Goal: Task Accomplishment & Management: Manage account settings

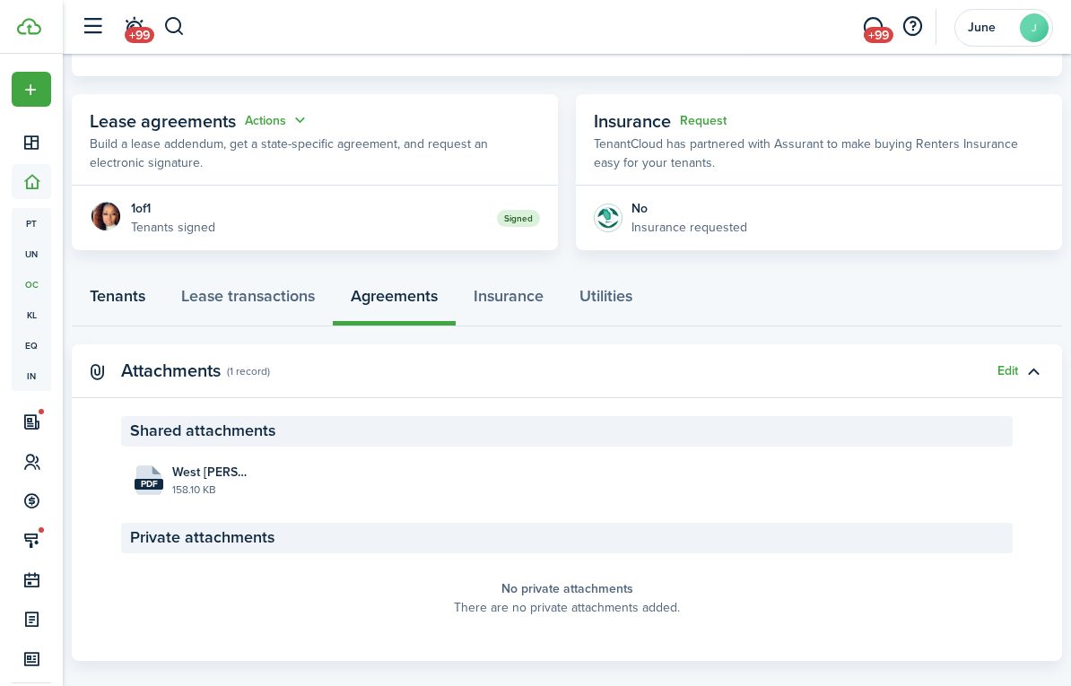
click at [137, 292] on link "Tenants" at bounding box center [117, 299] width 91 height 53
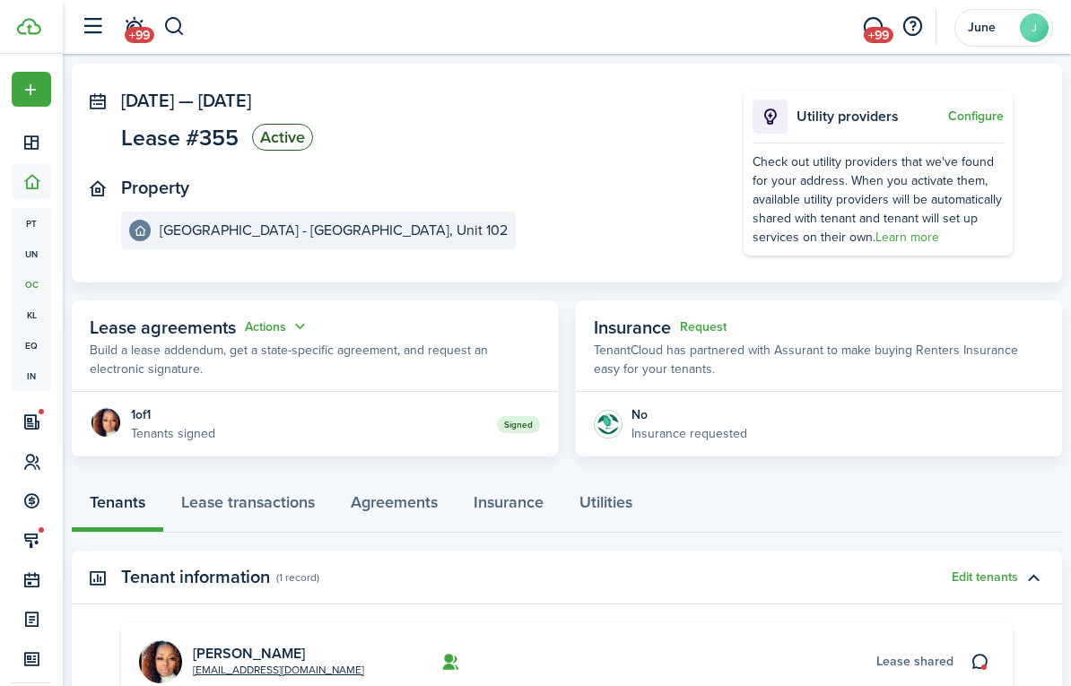
scroll to position [240, 0]
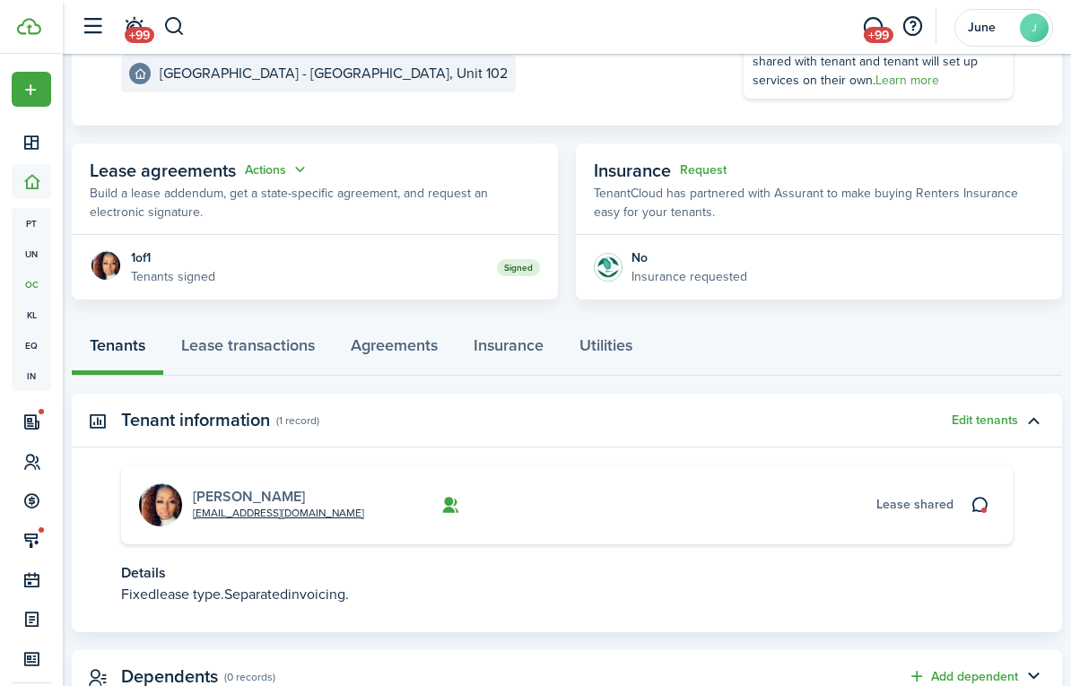
click at [198, 503] on link "[PERSON_NAME]" at bounding box center [249, 496] width 112 height 21
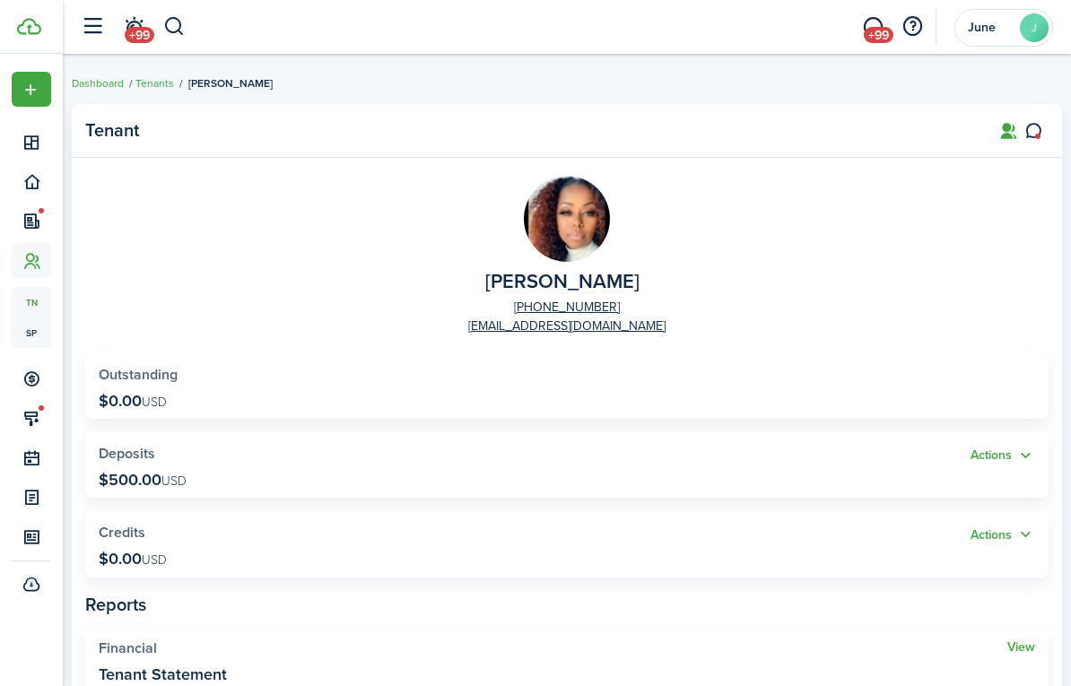
scroll to position [550, 0]
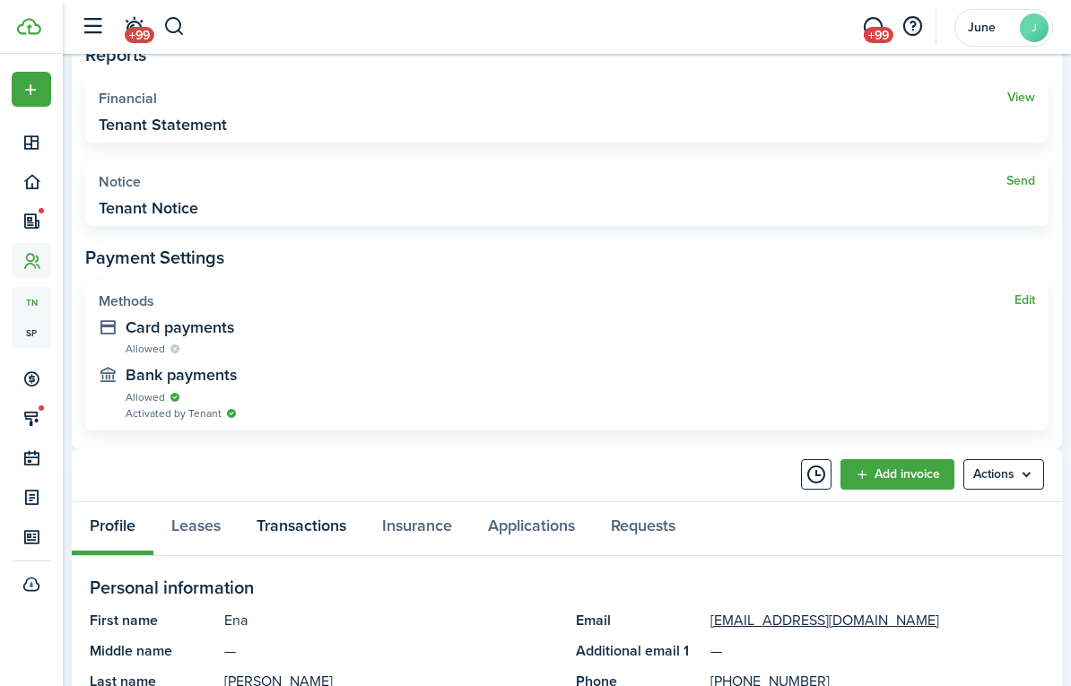
click at [294, 529] on link "Transactions" at bounding box center [302, 528] width 126 height 53
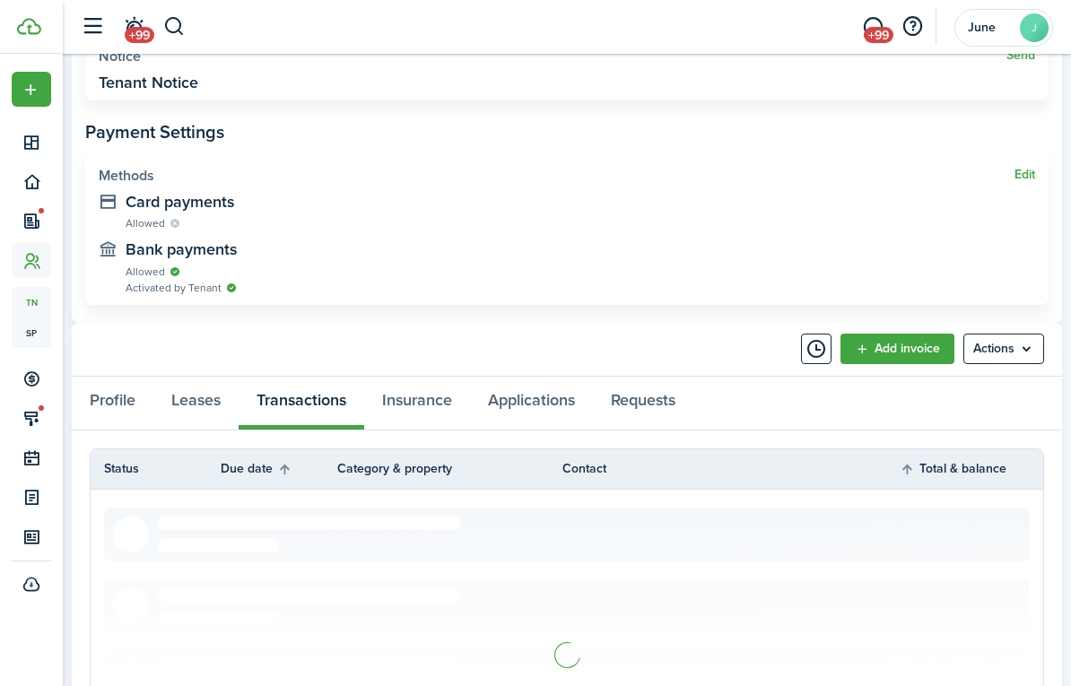
scroll to position [915, 0]
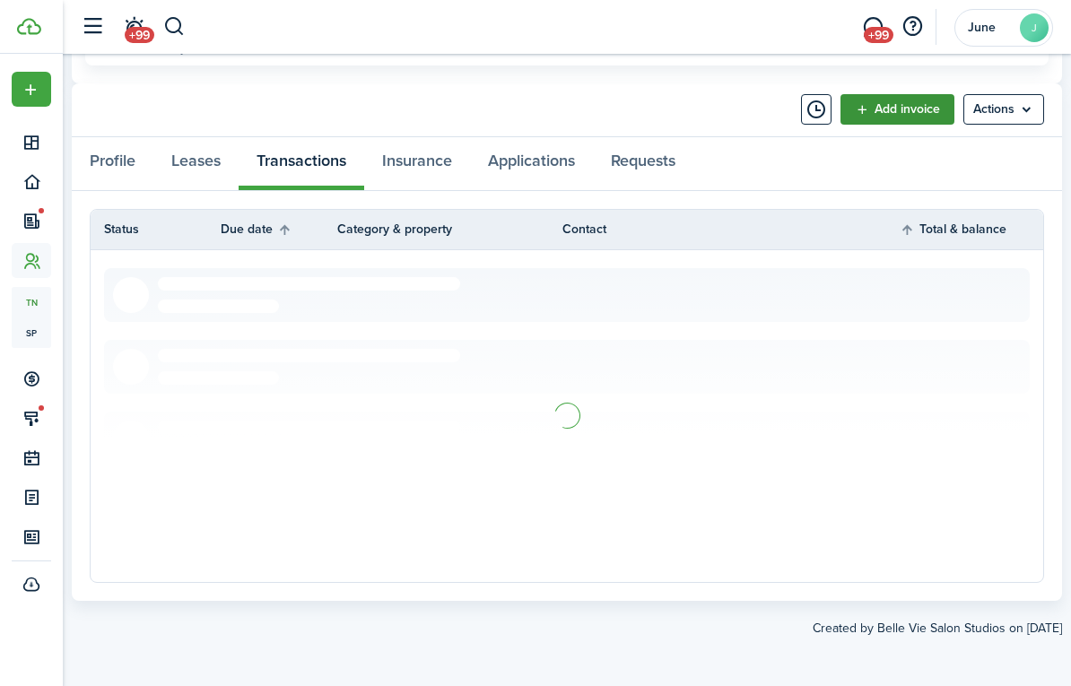
click at [902, 117] on link "Add invoice" at bounding box center [897, 109] width 114 height 30
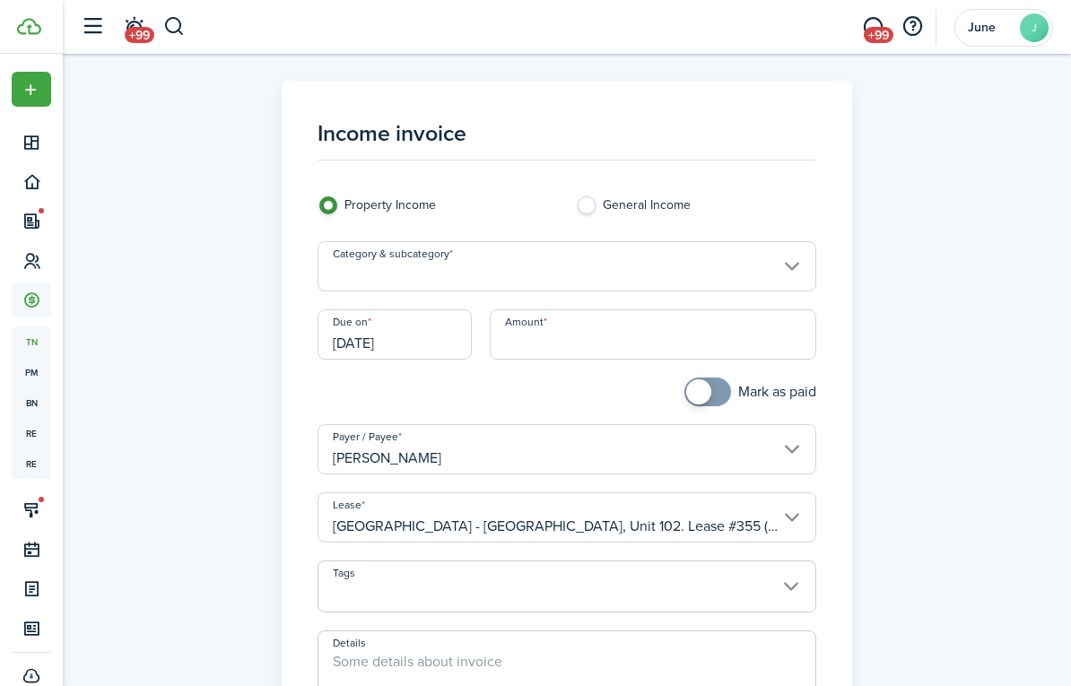
click at [522, 271] on input "Category & subcategory" at bounding box center [566, 266] width 499 height 50
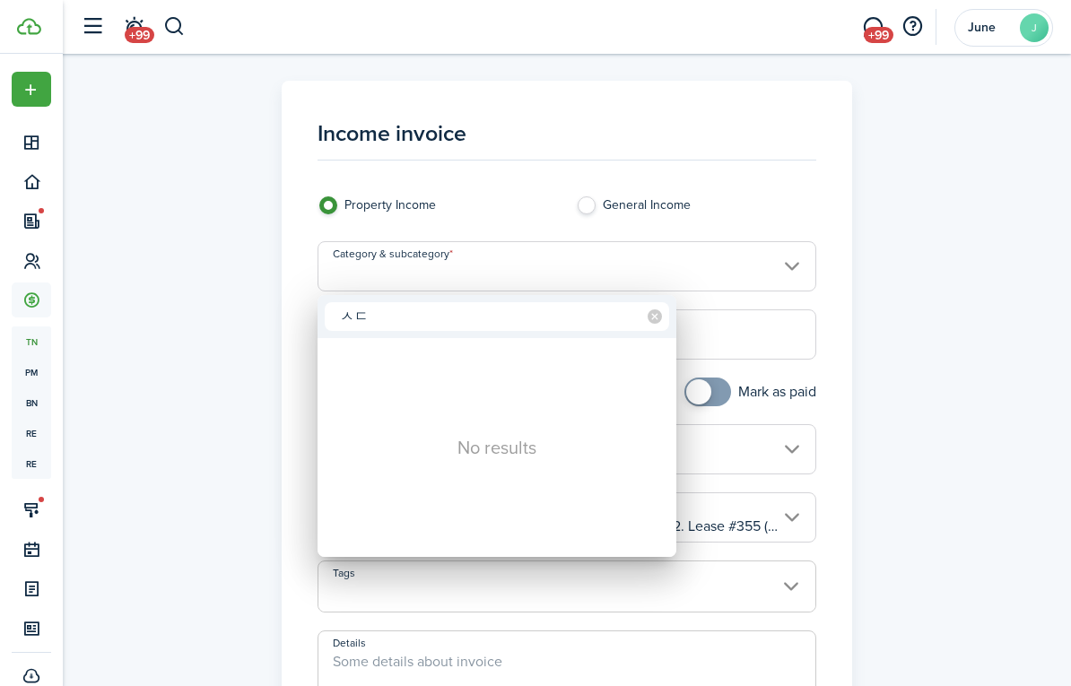
type input "ㅅ"
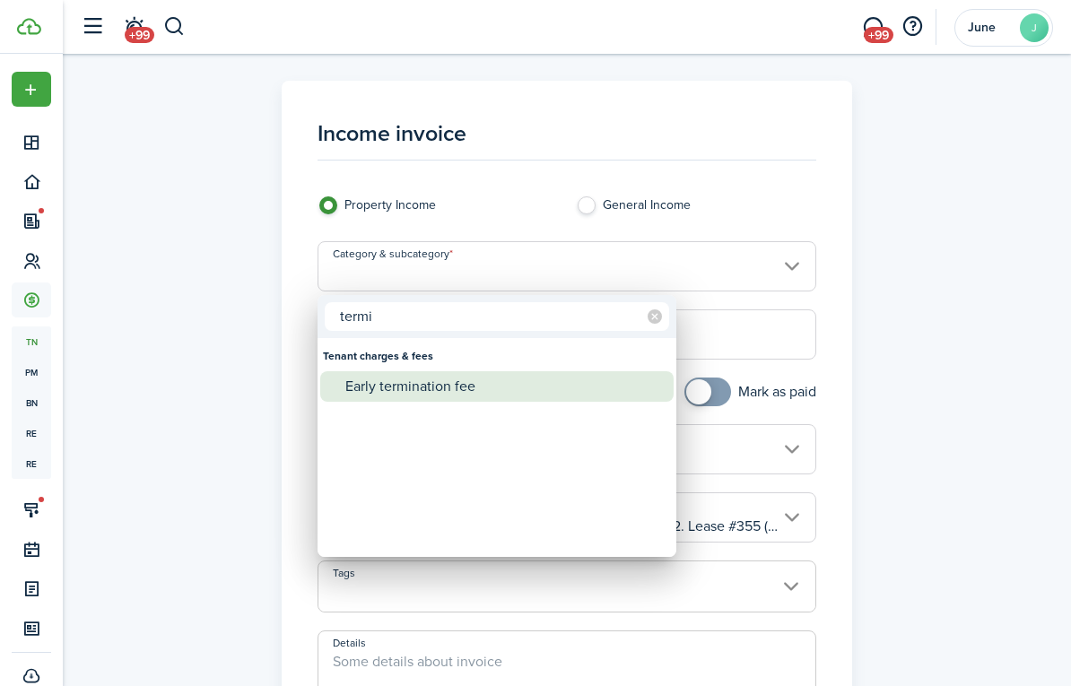
type input "termi"
click at [490, 378] on div "Early termination fee" at bounding box center [503, 386] width 317 height 30
type input "Tenant charges & fees / Early termination fee"
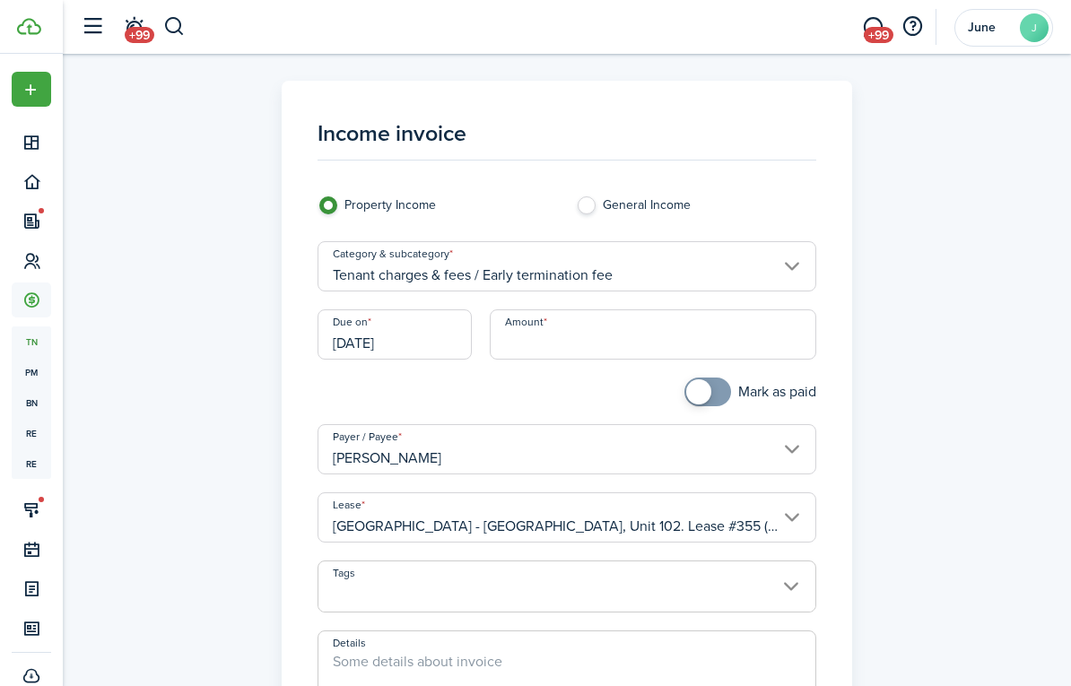
click at [600, 338] on input "Amount" at bounding box center [653, 334] width 326 height 50
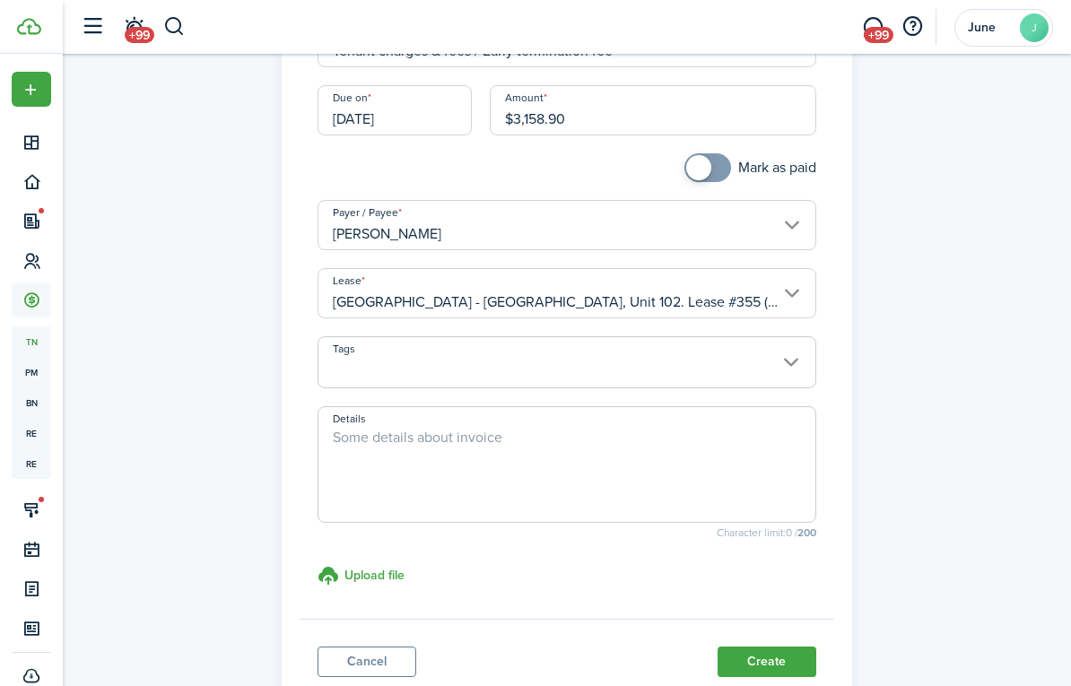
scroll to position [253, 0]
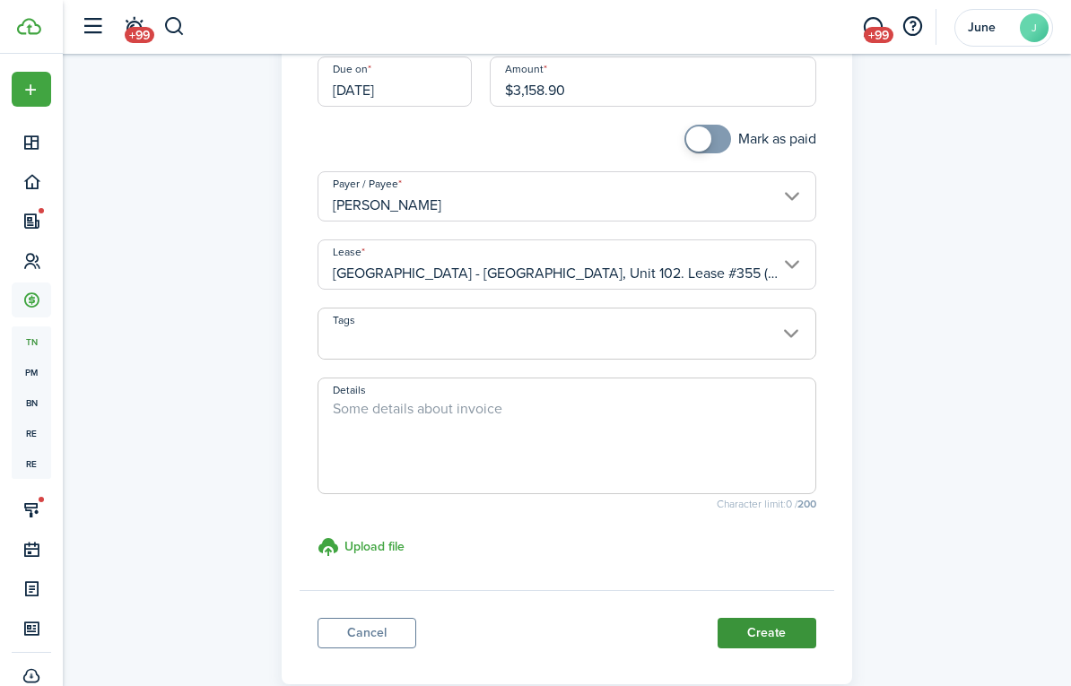
type input "$3,158.90"
click at [746, 636] on button "Create" at bounding box center [766, 633] width 99 height 30
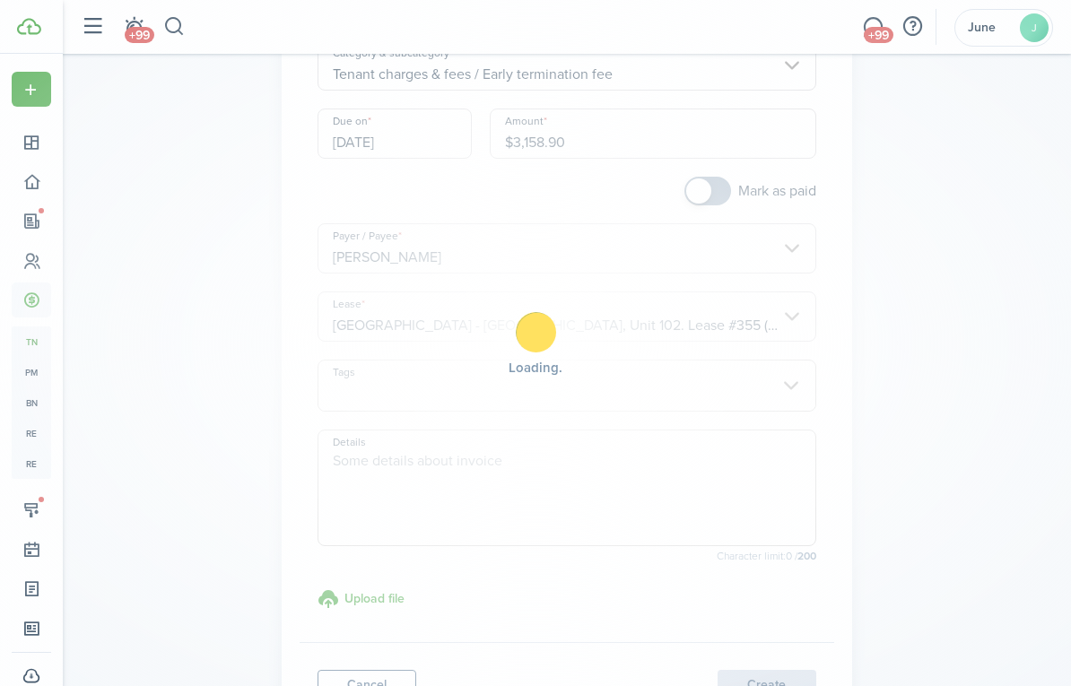
scroll to position [190, 0]
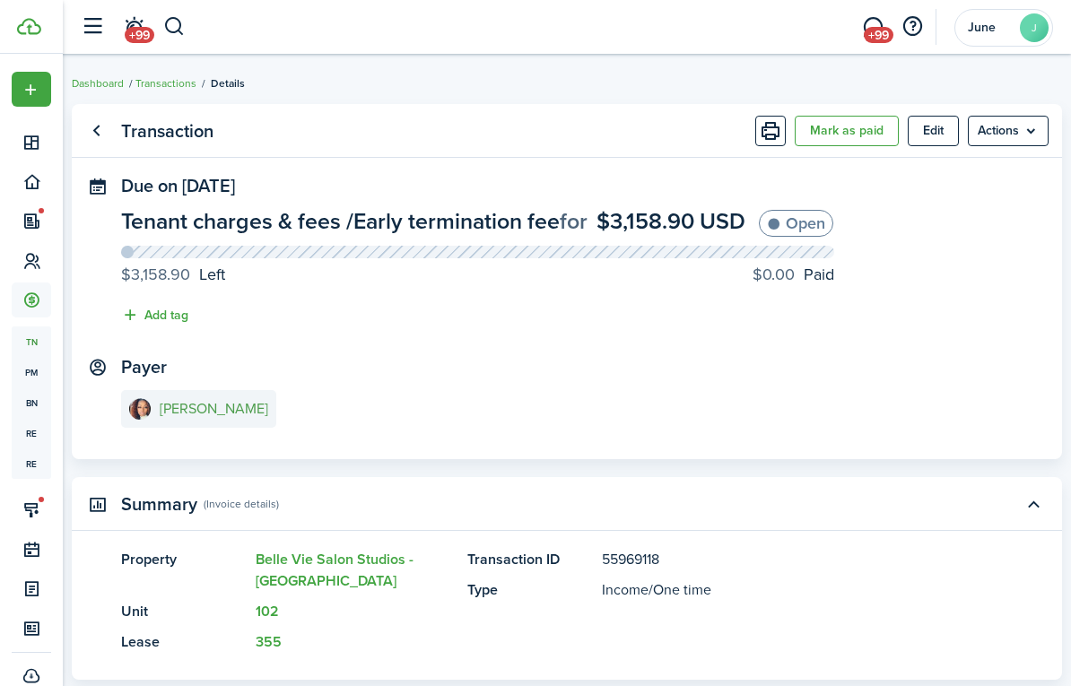
click at [189, 412] on e-details-info-title "[PERSON_NAME]" at bounding box center [214, 409] width 108 height 16
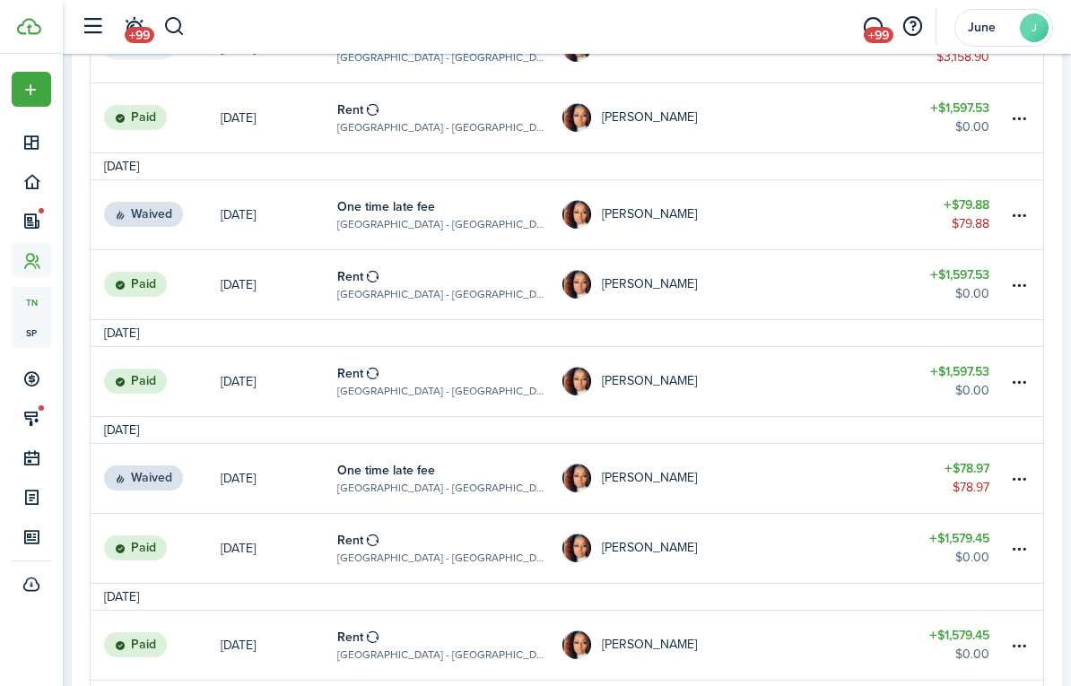
scroll to position [918, 0]
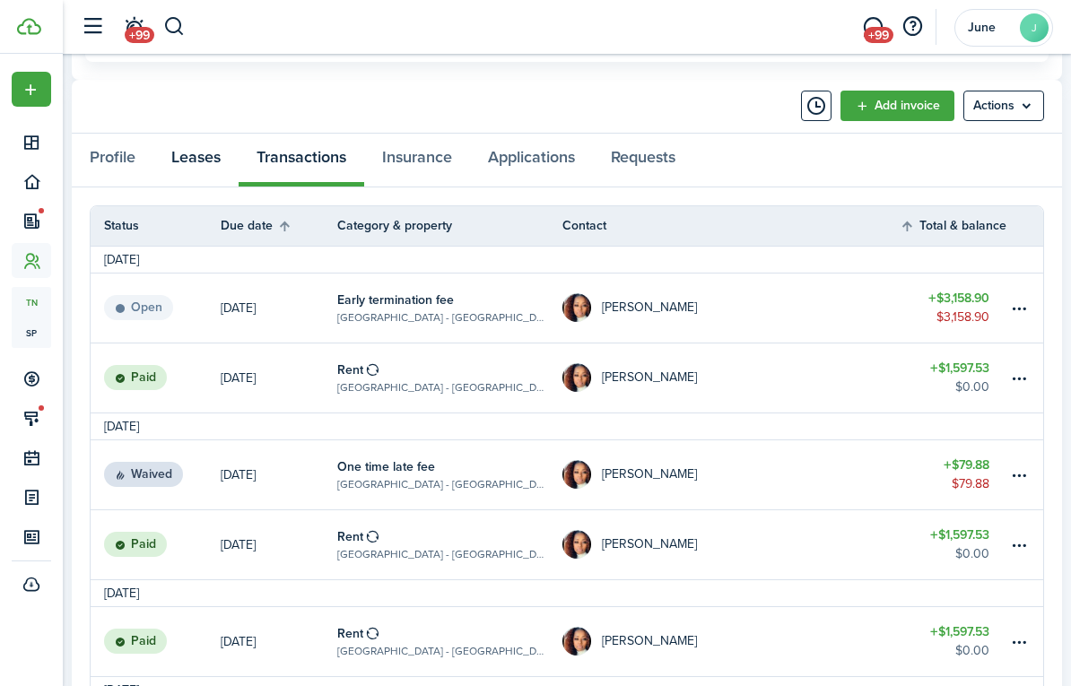
click at [204, 159] on link "Leases" at bounding box center [195, 160] width 85 height 53
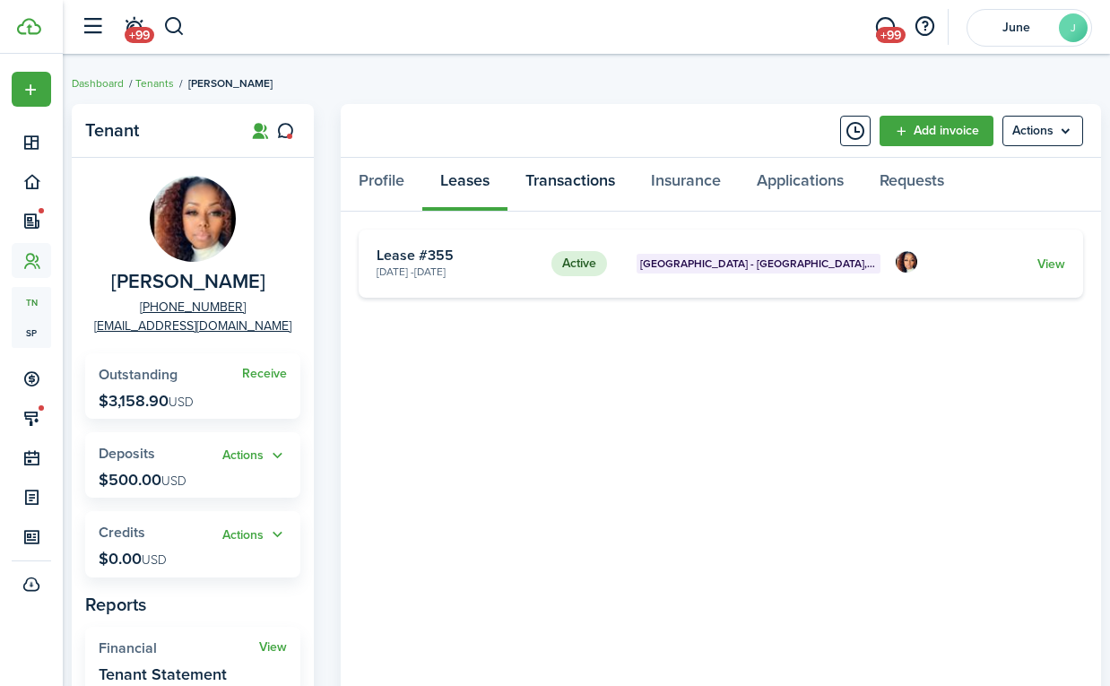
click at [542, 158] on link "Transactions" at bounding box center [571, 185] width 126 height 54
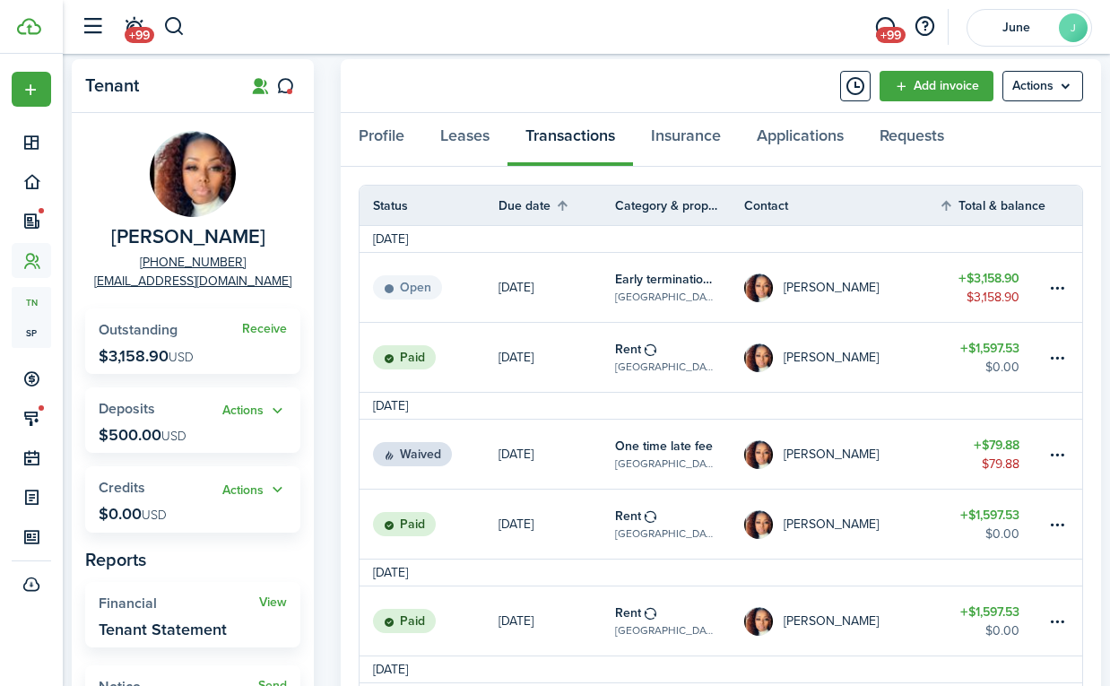
scroll to position [21, 0]
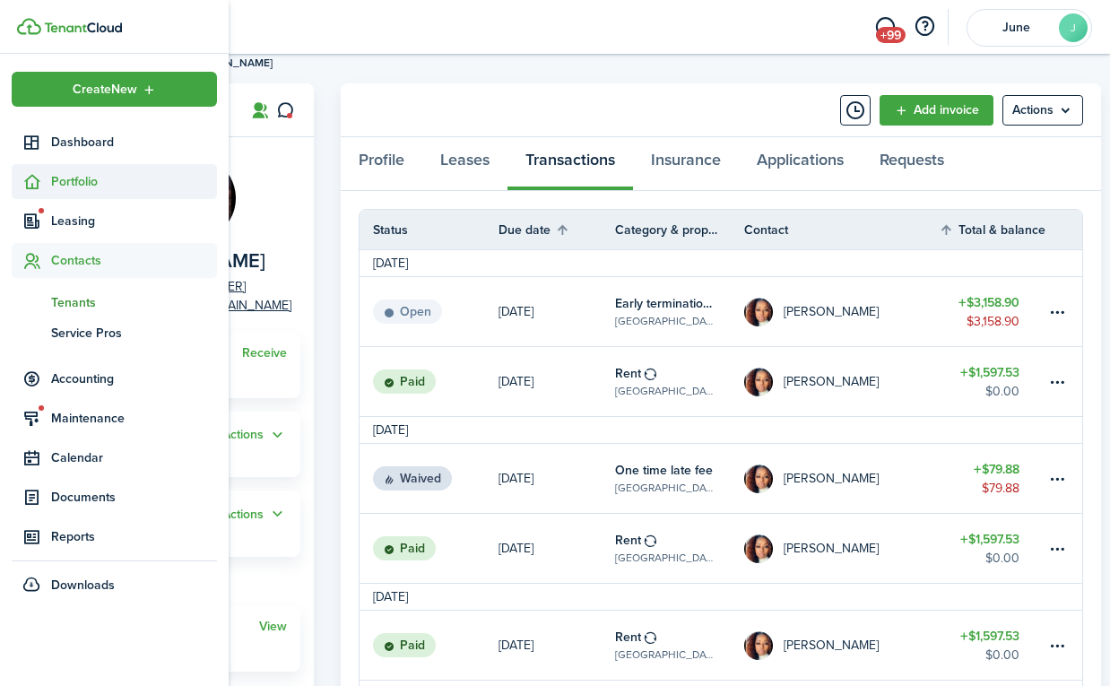
click at [48, 183] on sidebar-link-icon at bounding box center [31, 181] width 39 height 19
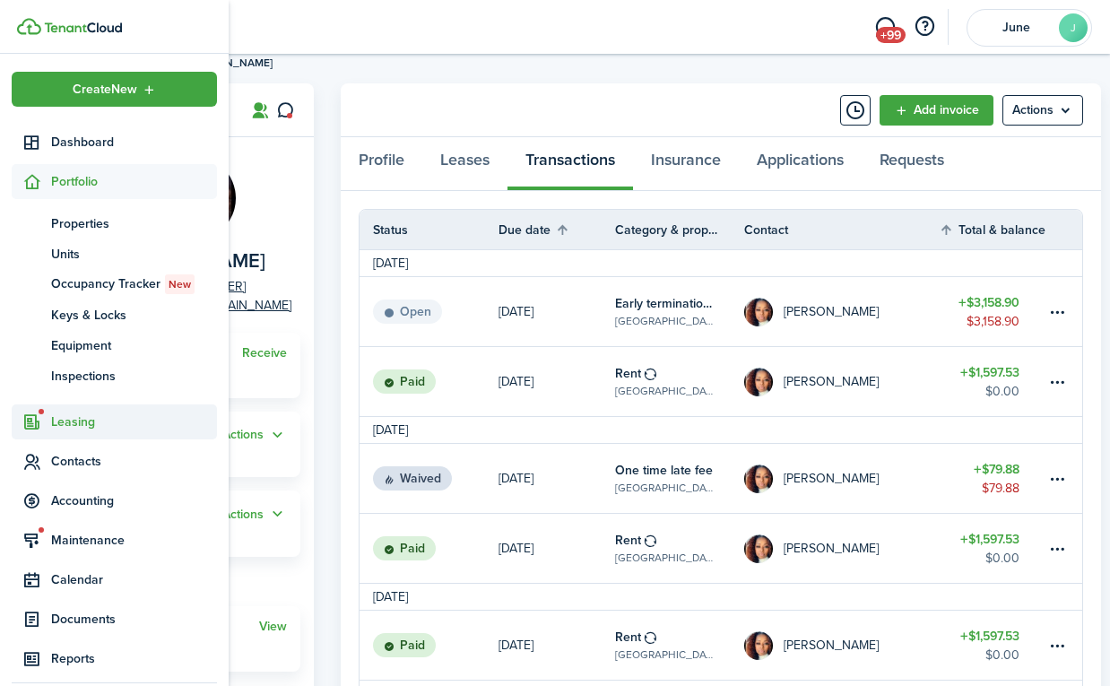
scroll to position [53, 0]
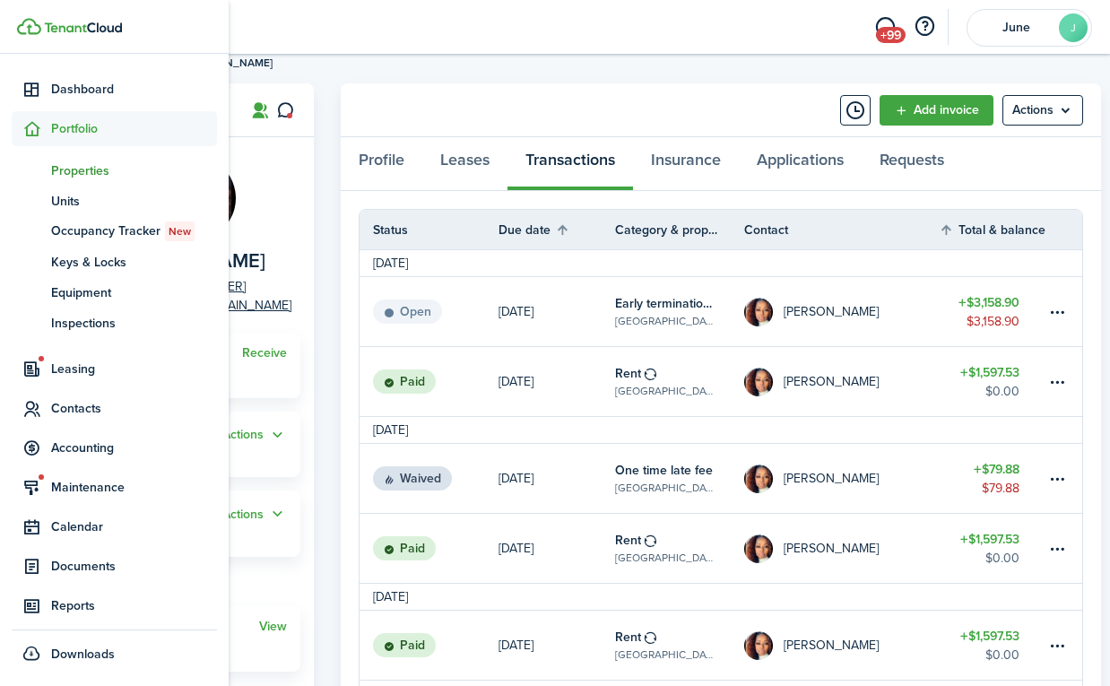
click at [111, 161] on span "Properties" at bounding box center [134, 170] width 166 height 19
